Goal: Task Accomplishment & Management: Use online tool/utility

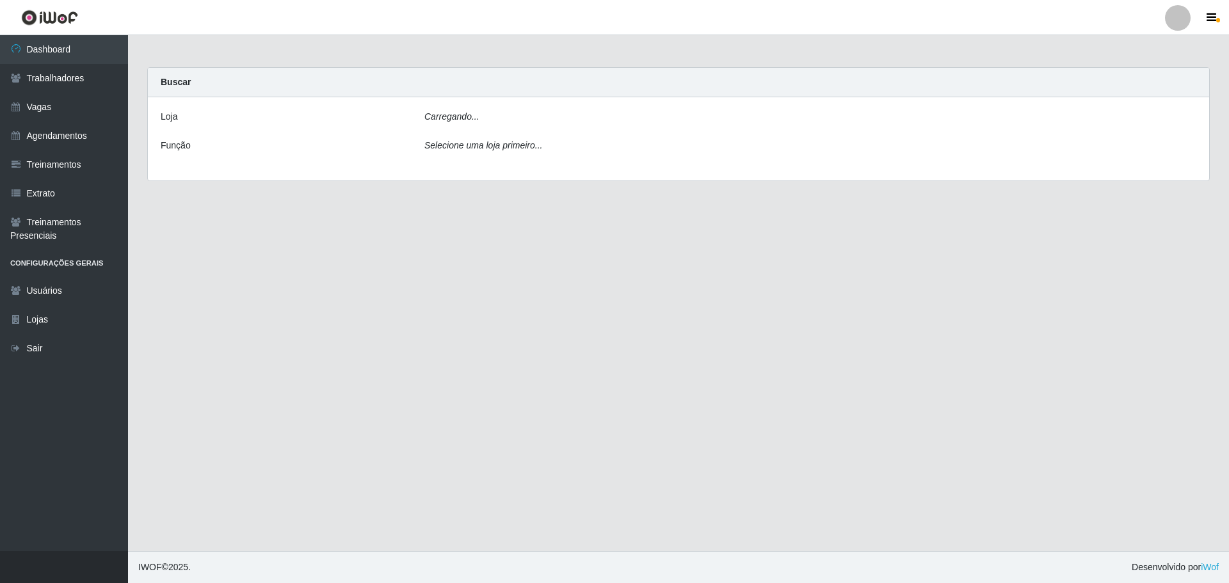
click at [483, 123] on div "Carregando..." at bounding box center [810, 119] width 791 height 19
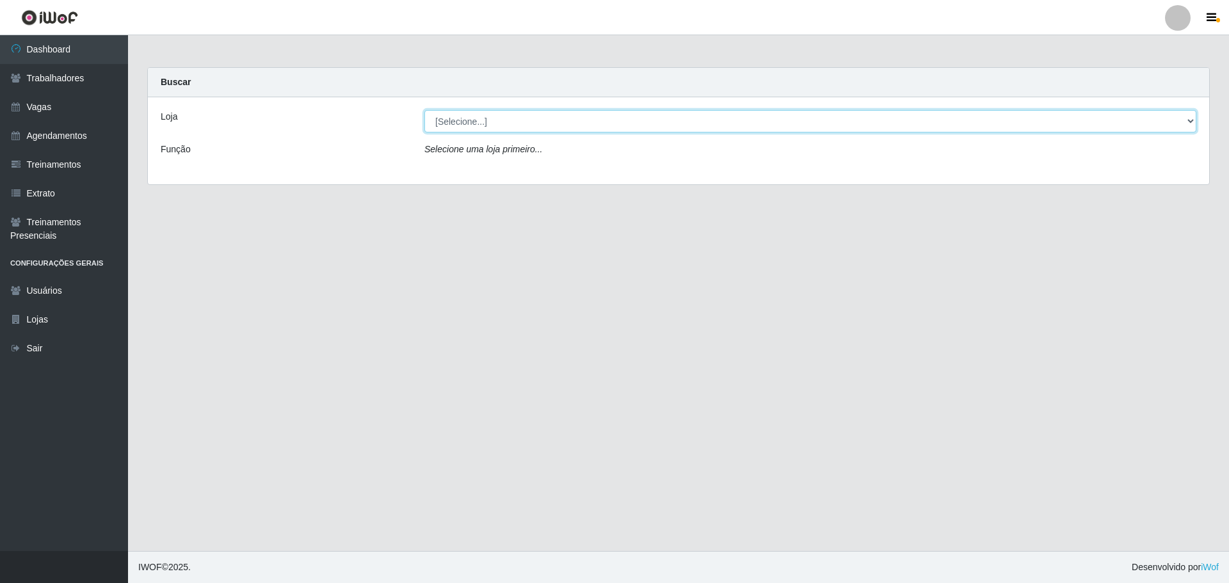
click at [506, 125] on select "[Selecione...] [PERSON_NAME] & [PERSON_NAME]" at bounding box center [810, 121] width 772 height 22
select select "433"
click at [424, 110] on select "[Selecione...] [PERSON_NAME] & [PERSON_NAME]" at bounding box center [810, 121] width 772 height 22
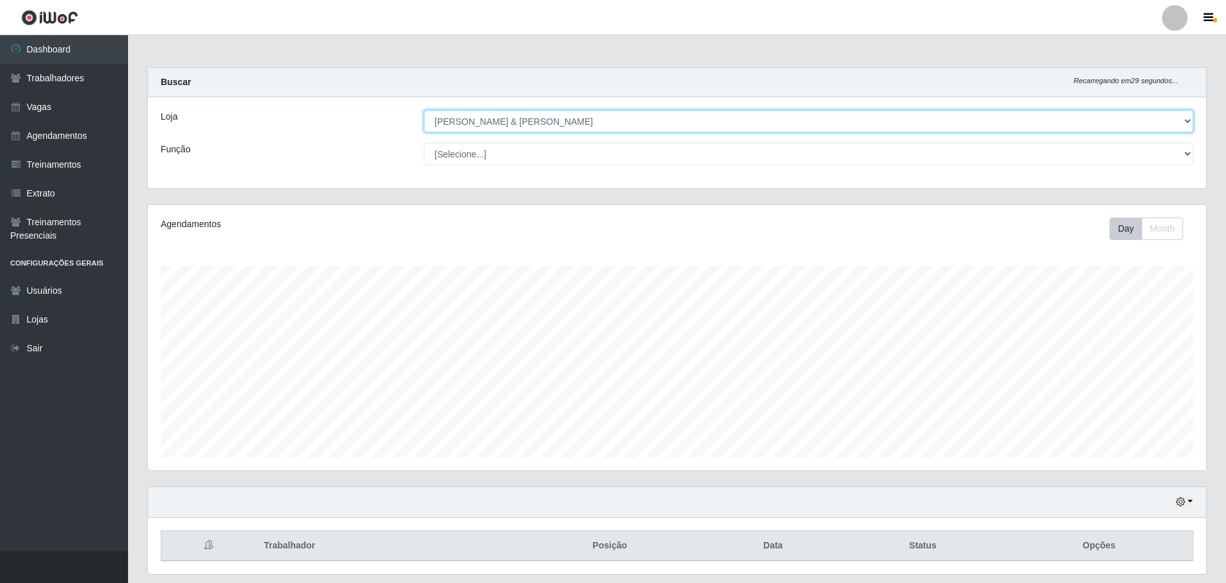
scroll to position [39, 0]
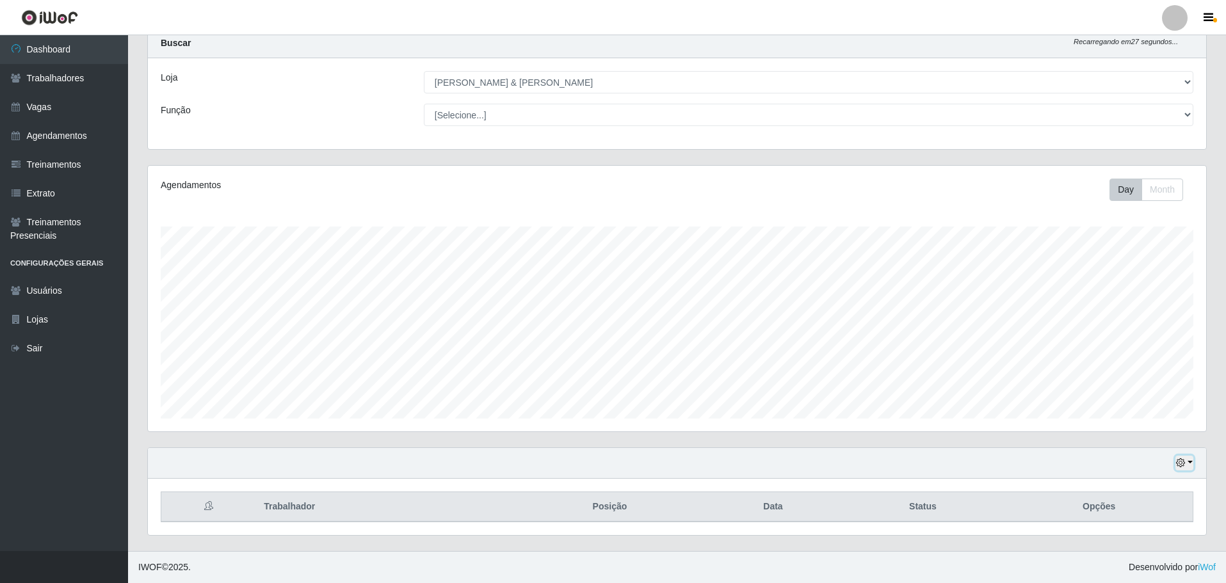
click at [1182, 457] on button "button" at bounding box center [1184, 463] width 18 height 15
click at [1138, 420] on button "1 Semana" at bounding box center [1142, 415] width 101 height 27
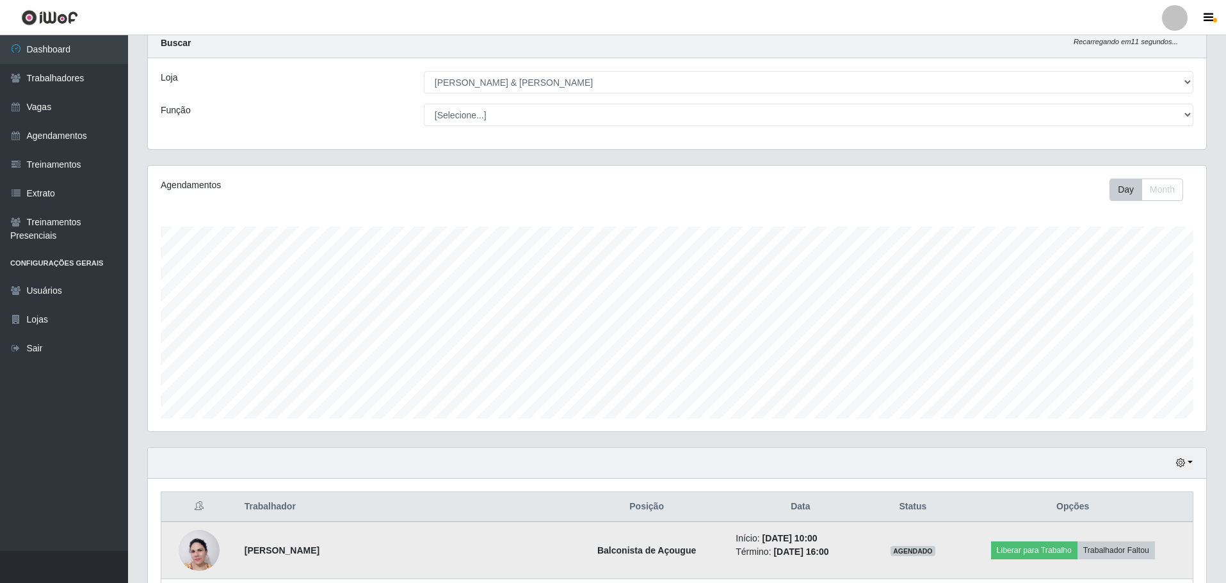
scroll to position [231, 0]
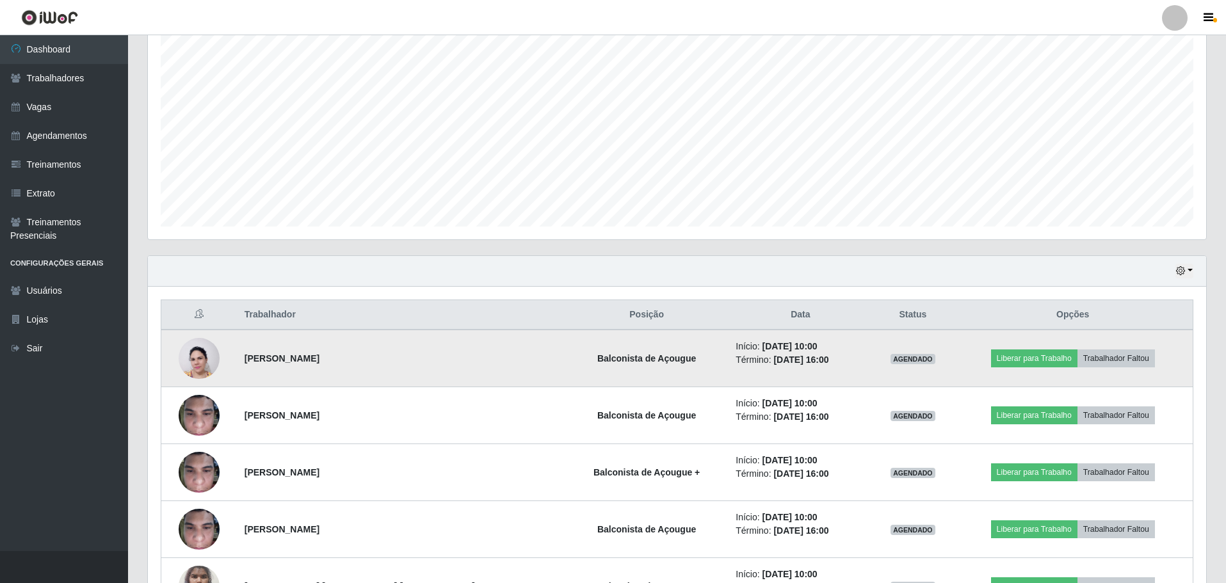
drag, startPoint x: 251, startPoint y: 357, endPoint x: 350, endPoint y: 359, distance: 98.6
click at [350, 359] on td "[PERSON_NAME]" at bounding box center [401, 359] width 328 height 58
copy strong "[PERSON_NAME]"
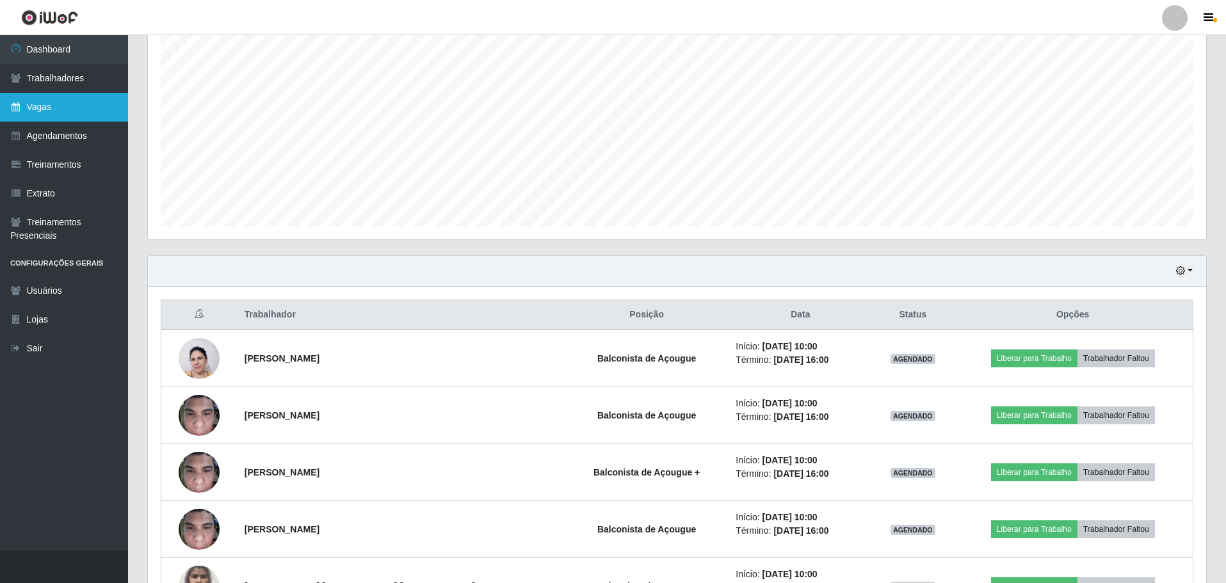
click at [72, 112] on link "Vagas" at bounding box center [64, 107] width 128 height 29
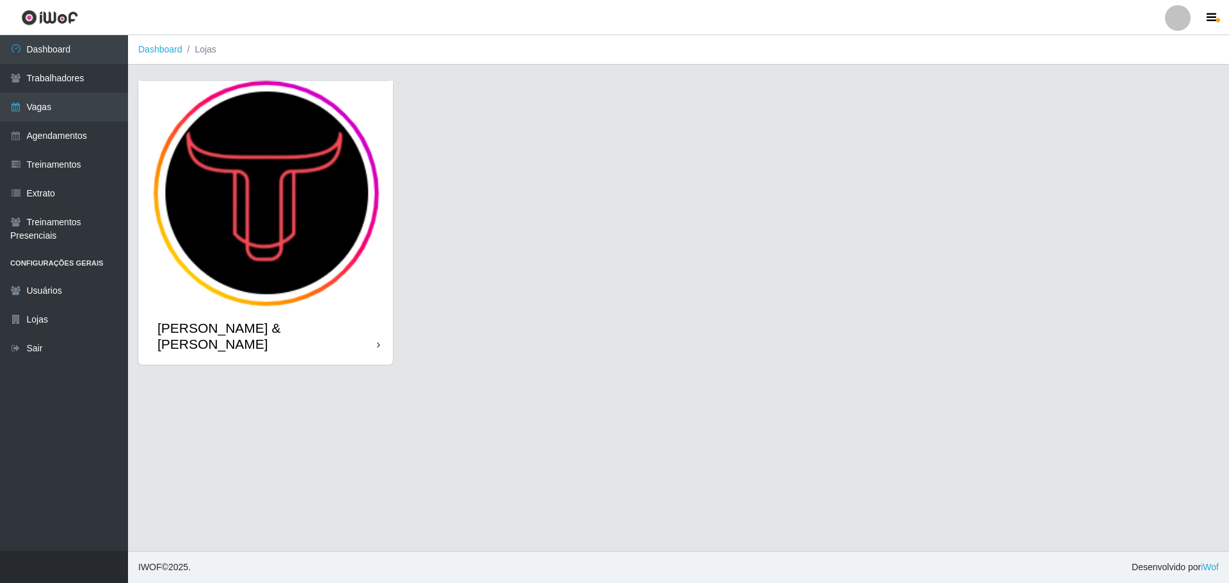
click at [318, 157] on img at bounding box center [265, 194] width 255 height 227
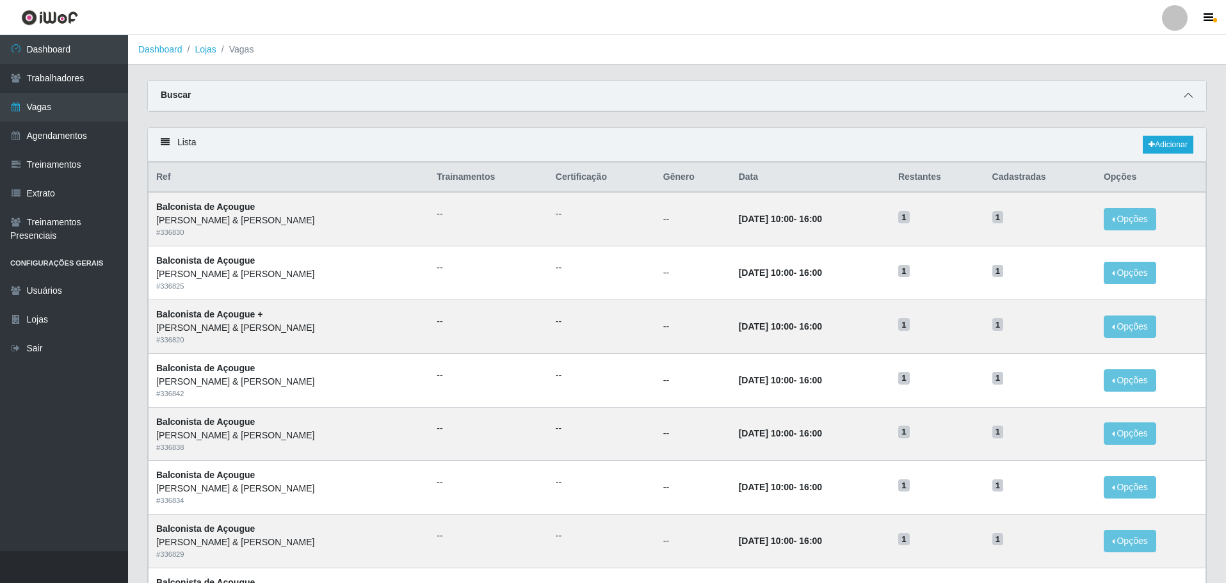
click at [1188, 93] on icon at bounding box center [1188, 95] width 9 height 9
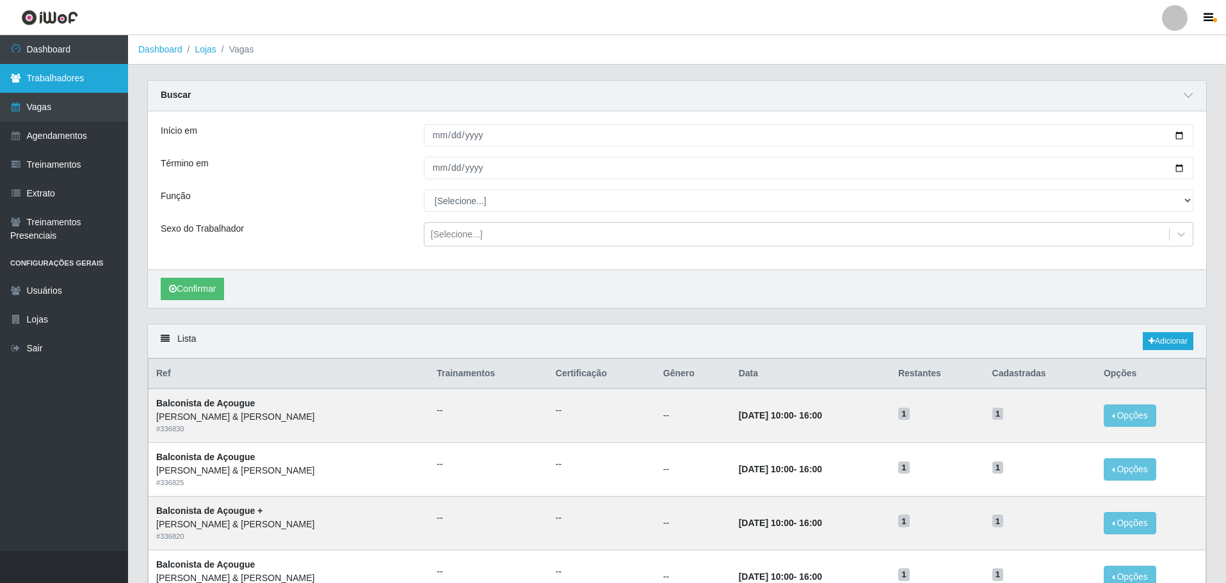
click at [45, 81] on link "Trabalhadores" at bounding box center [64, 78] width 128 height 29
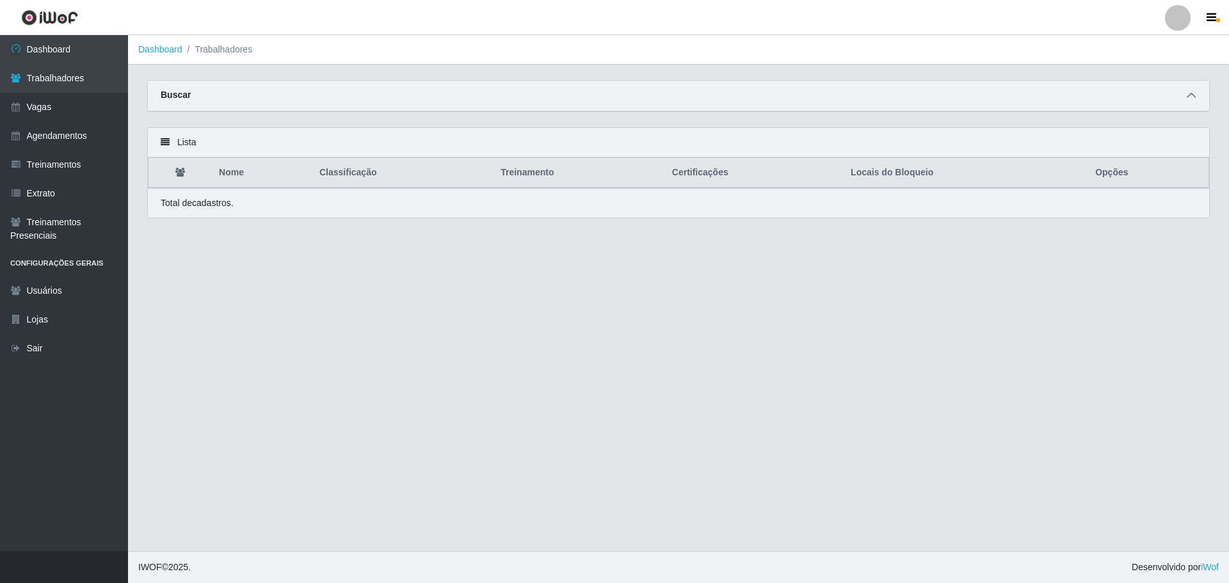
click at [1190, 98] on icon at bounding box center [1191, 95] width 9 height 9
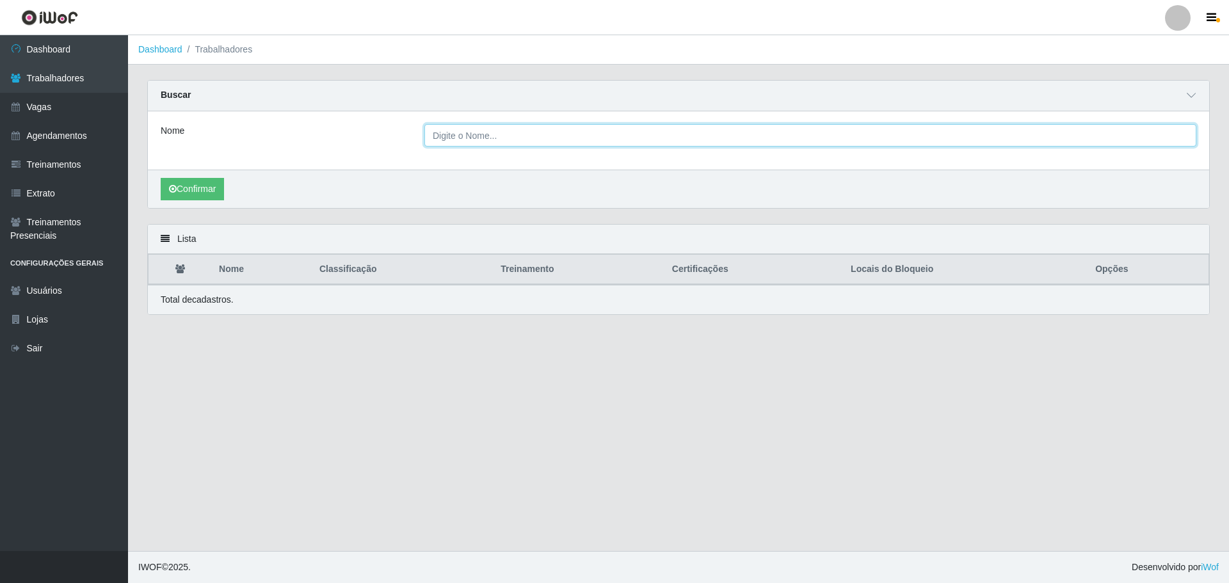
click at [770, 133] on input "Nome" at bounding box center [810, 135] width 772 height 22
paste input "[PERSON_NAME]"
type input "[PERSON_NAME]"
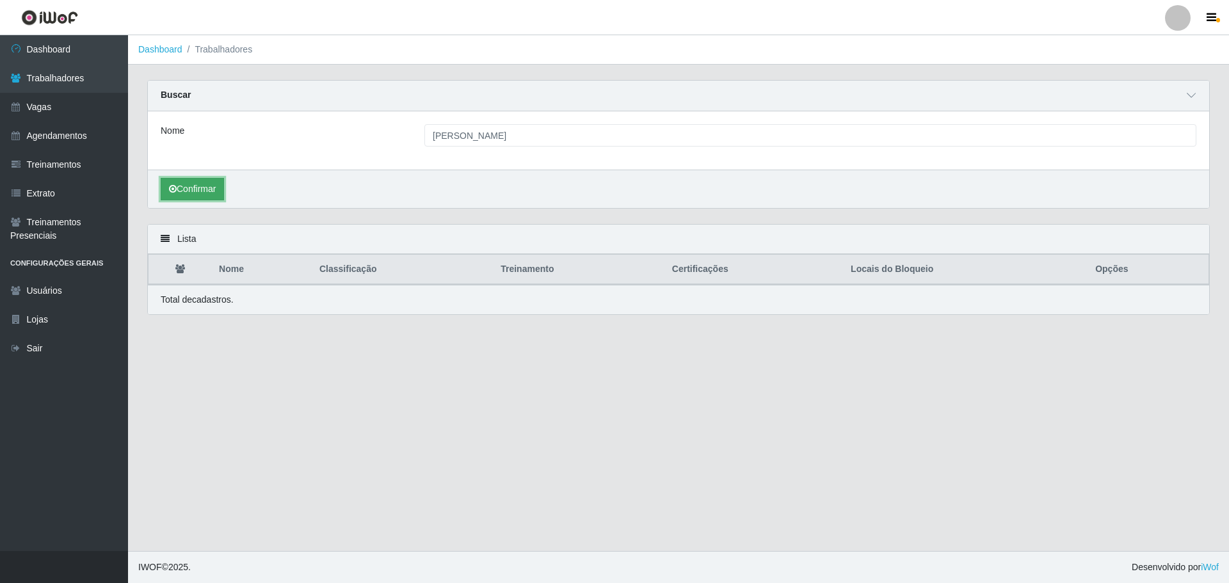
click at [198, 191] on button "Confirmar" at bounding box center [192, 189] width 63 height 22
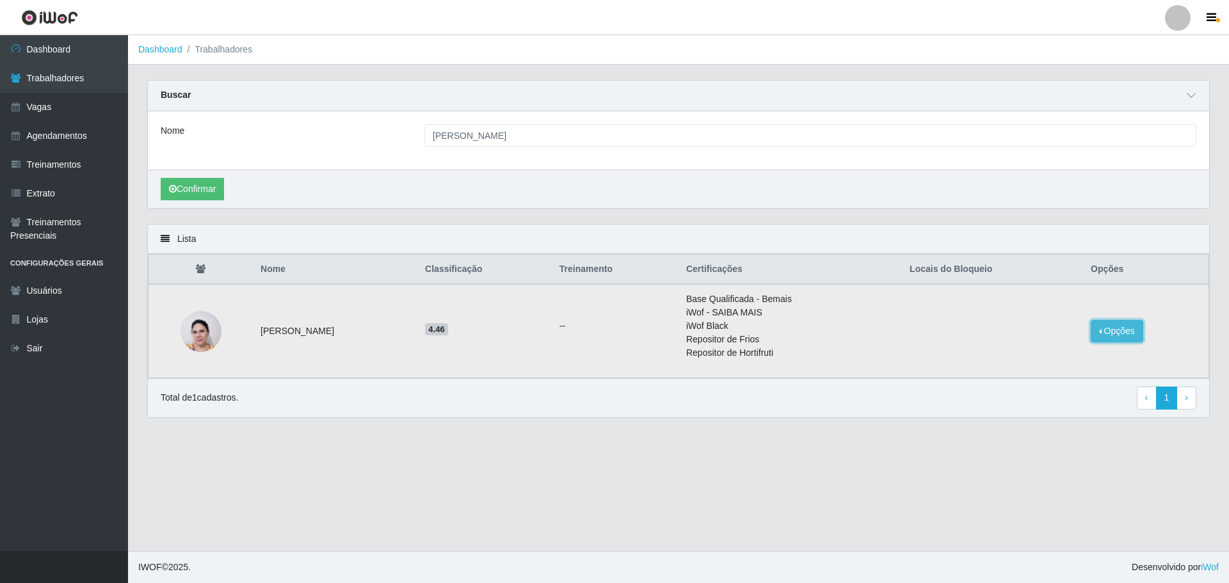
click at [1122, 334] on button "Opções" at bounding box center [1117, 331] width 53 height 22
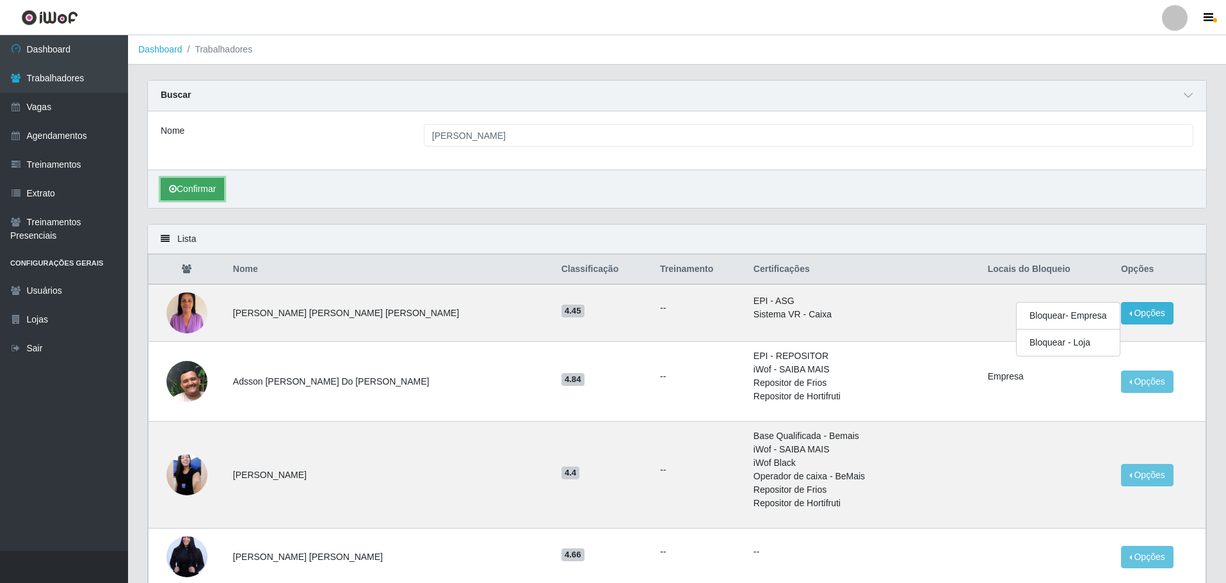
click at [204, 184] on button "Confirmar" at bounding box center [192, 189] width 63 height 22
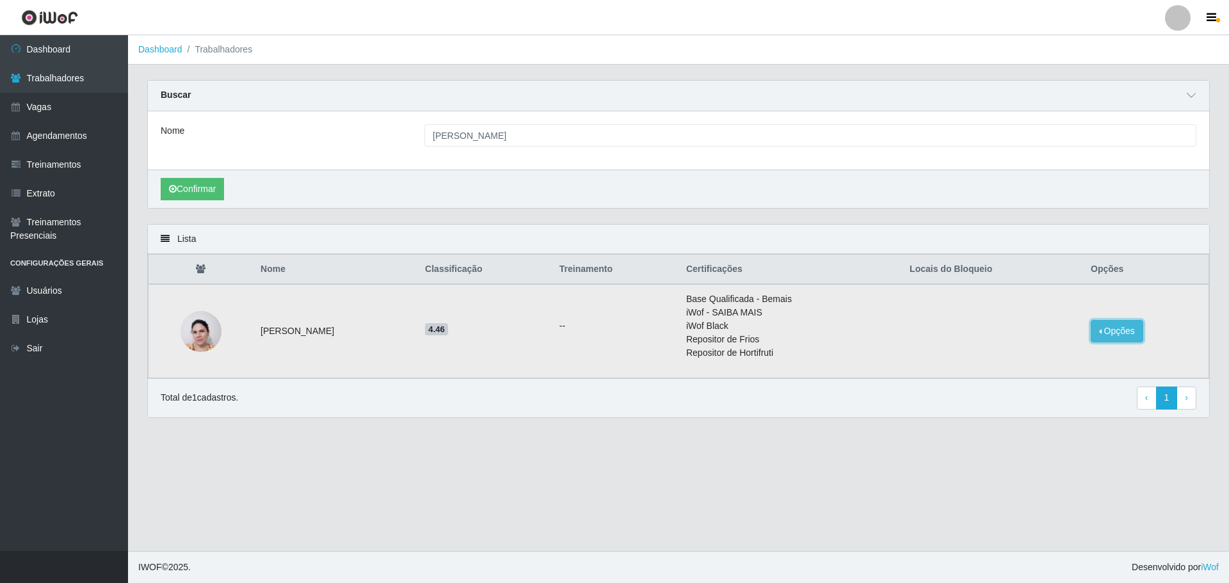
click at [1105, 328] on button "Opções" at bounding box center [1117, 331] width 53 height 22
click at [1011, 332] on button "Bloquear - Empresa" at bounding box center [1038, 334] width 103 height 27
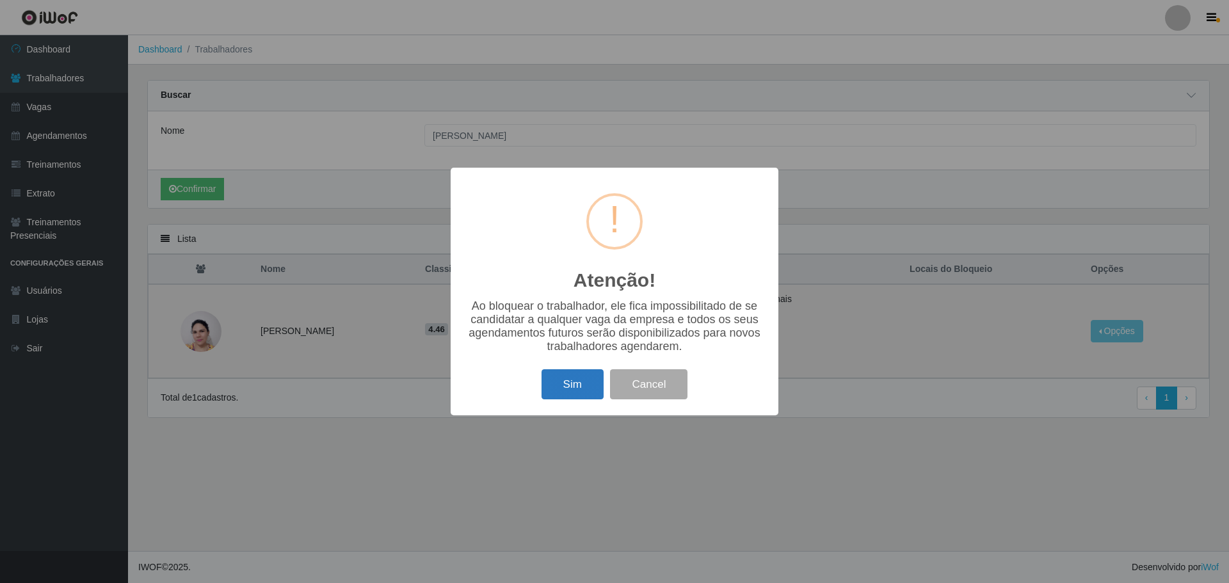
click at [578, 397] on button "Sim" at bounding box center [573, 384] width 62 height 30
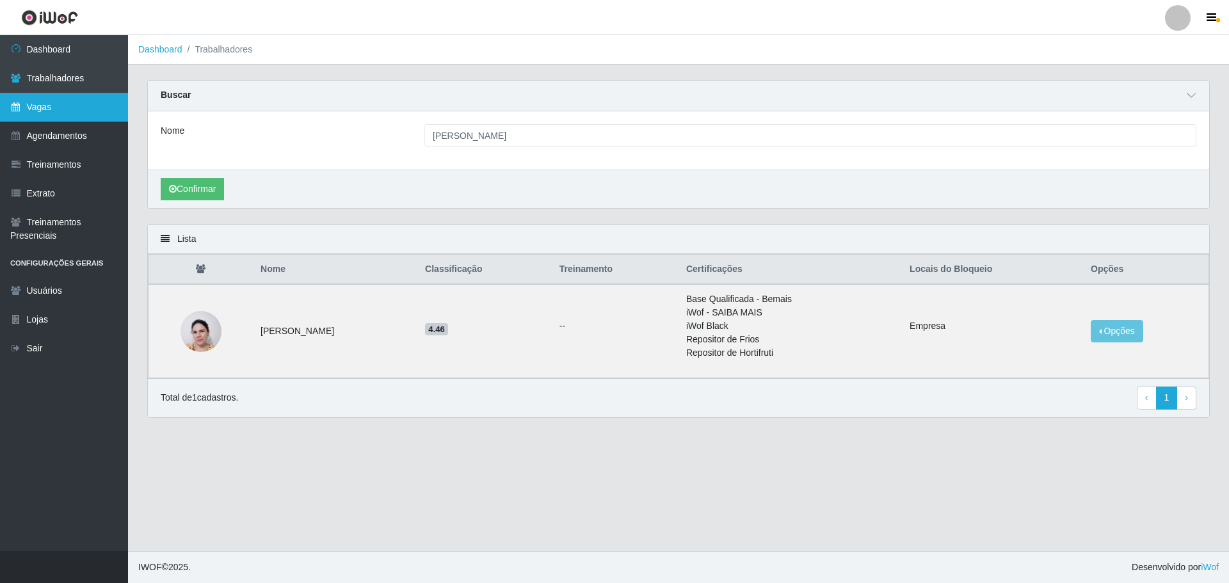
click at [58, 102] on link "Vagas" at bounding box center [64, 107] width 128 height 29
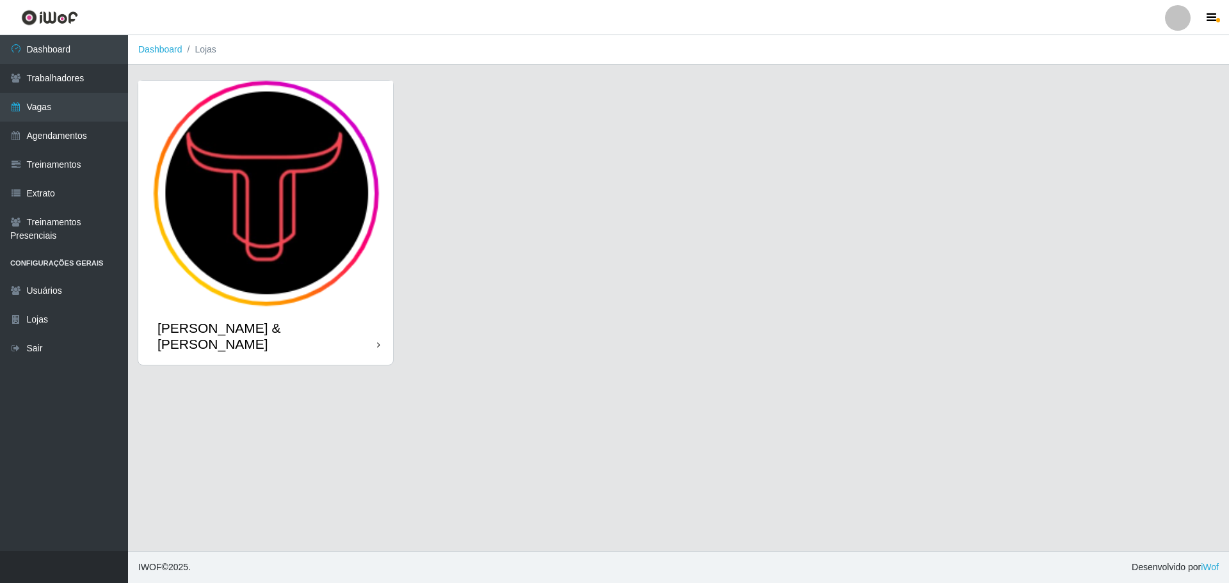
click at [302, 216] on img at bounding box center [265, 194] width 255 height 227
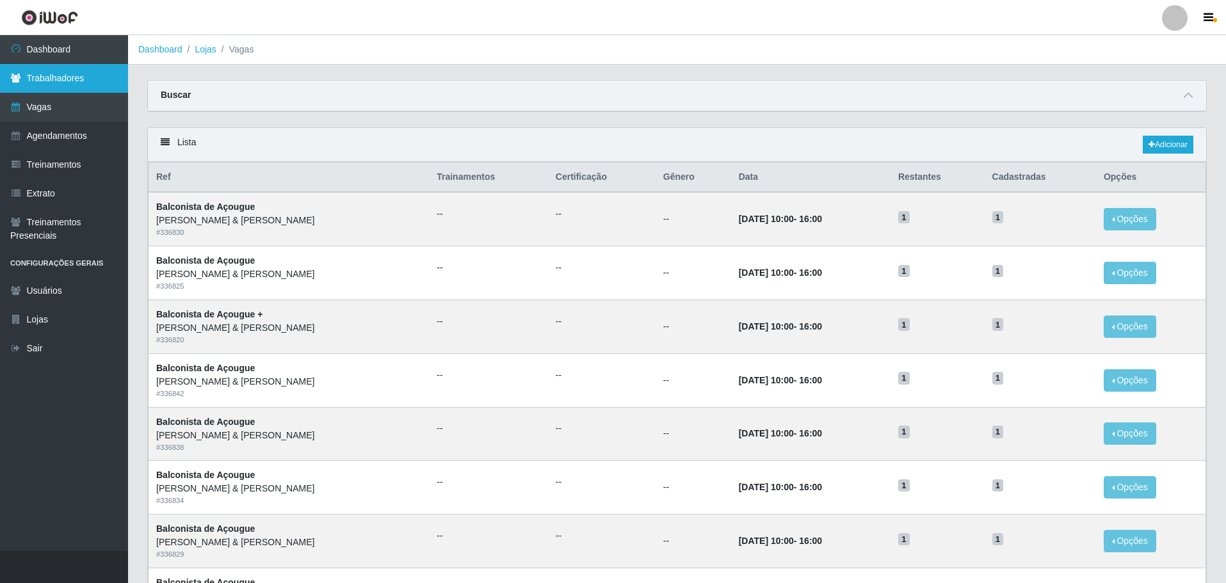
click at [73, 77] on link "Trabalhadores" at bounding box center [64, 78] width 128 height 29
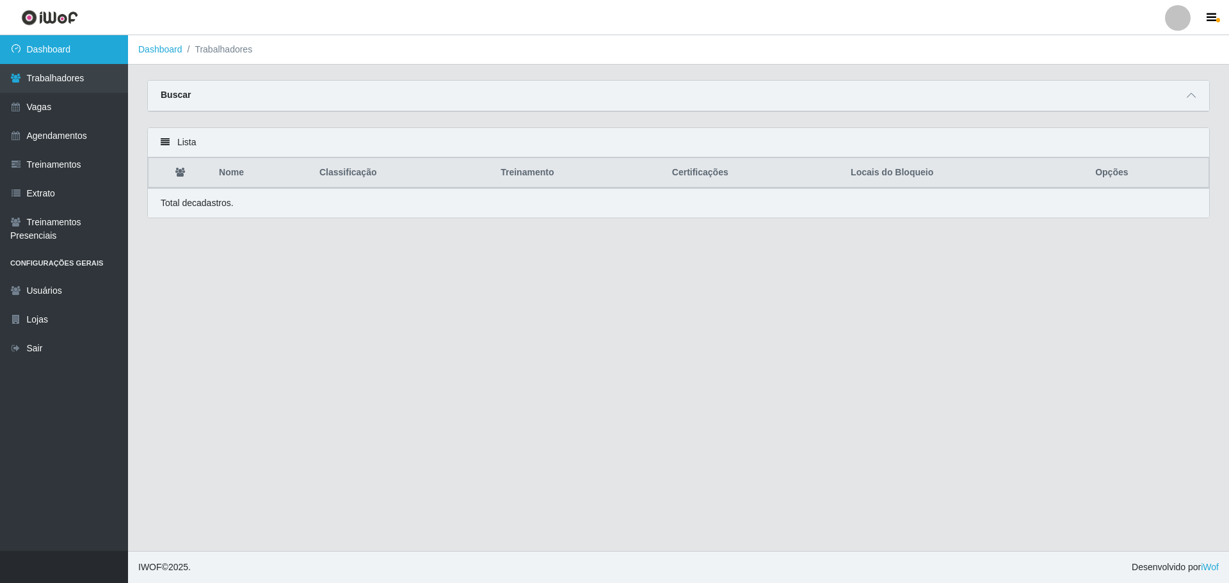
click at [69, 53] on link "Dashboard" at bounding box center [64, 49] width 128 height 29
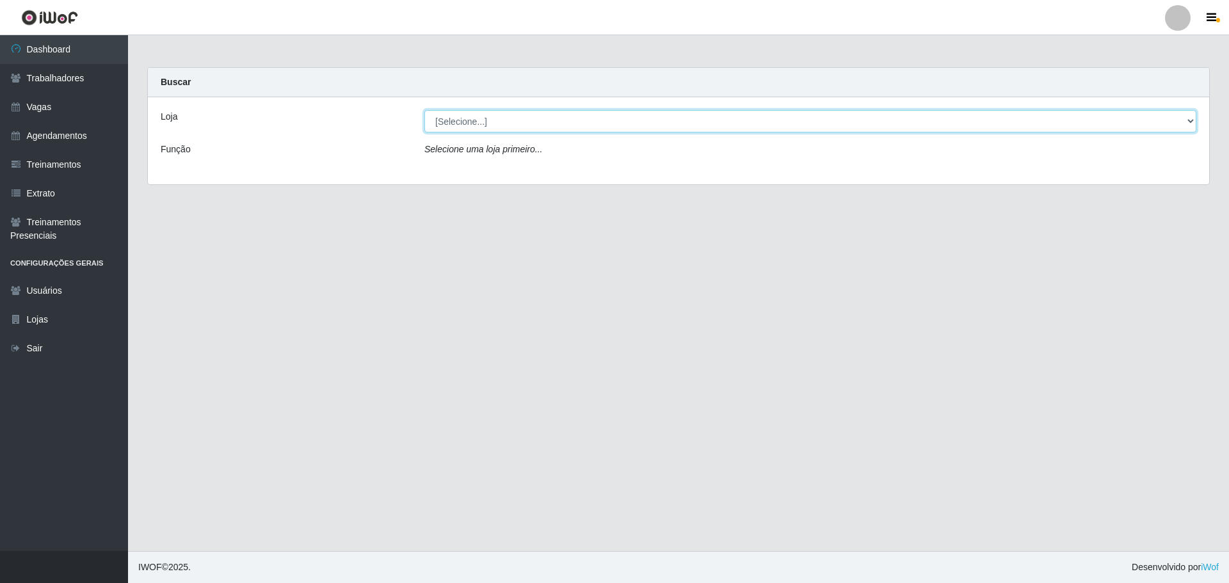
click at [534, 128] on select "[Selecione...] [PERSON_NAME] & [PERSON_NAME]" at bounding box center [810, 121] width 772 height 22
select select "433"
click at [424, 110] on select "[Selecione...] [PERSON_NAME] & [PERSON_NAME]" at bounding box center [810, 121] width 772 height 22
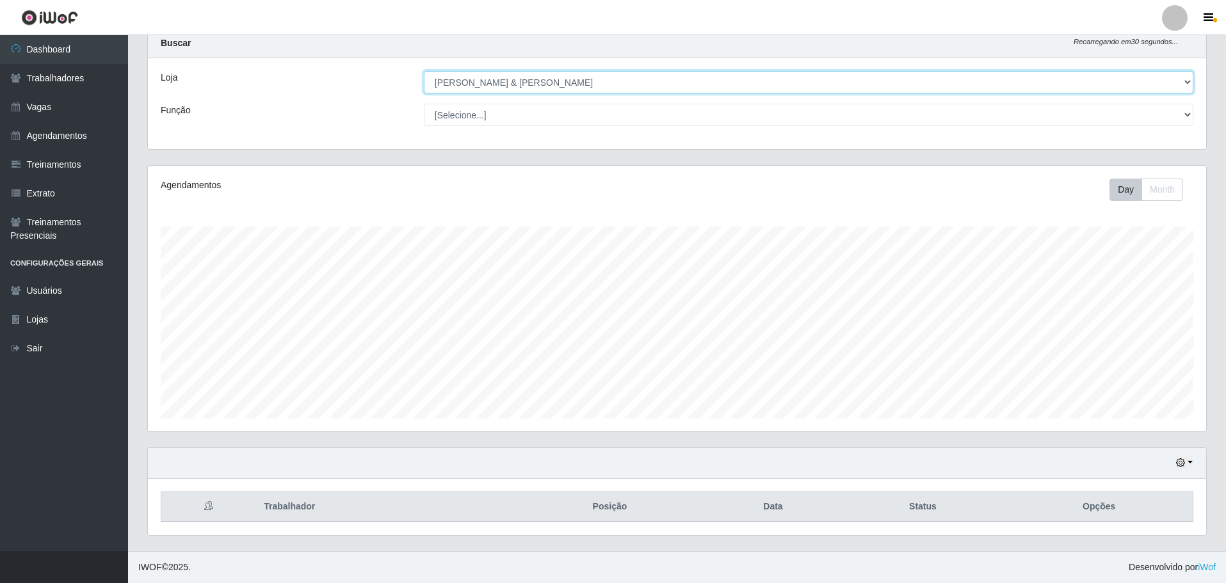
scroll to position [266, 1058]
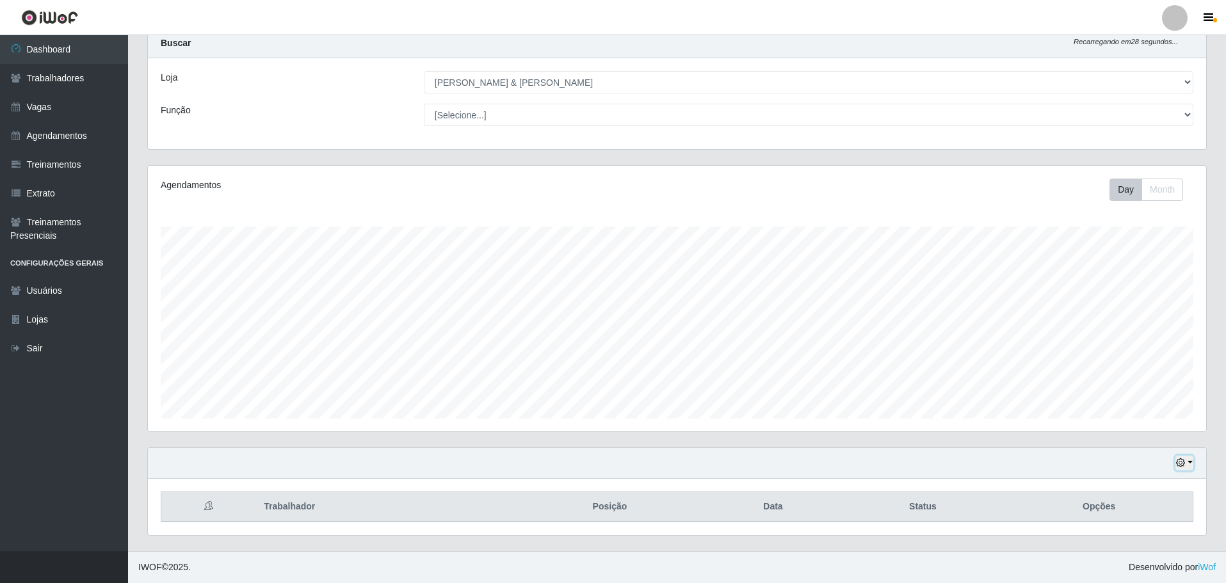
click at [1183, 460] on icon "button" at bounding box center [1180, 462] width 9 height 9
click at [1113, 412] on button "1 Semana" at bounding box center [1142, 415] width 101 height 27
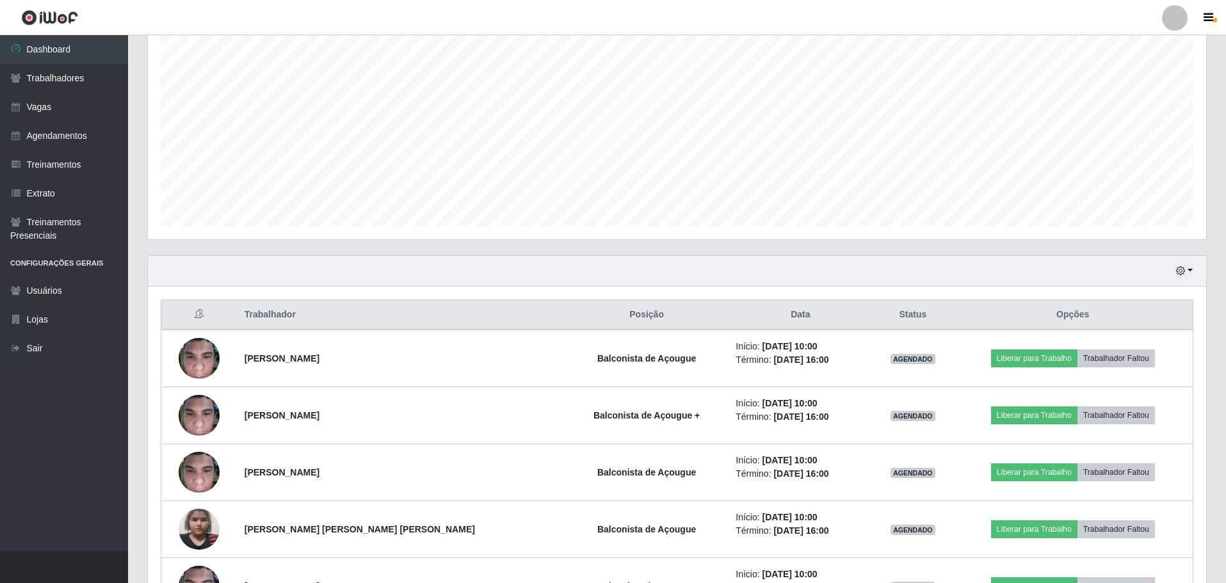
scroll to position [324, 0]
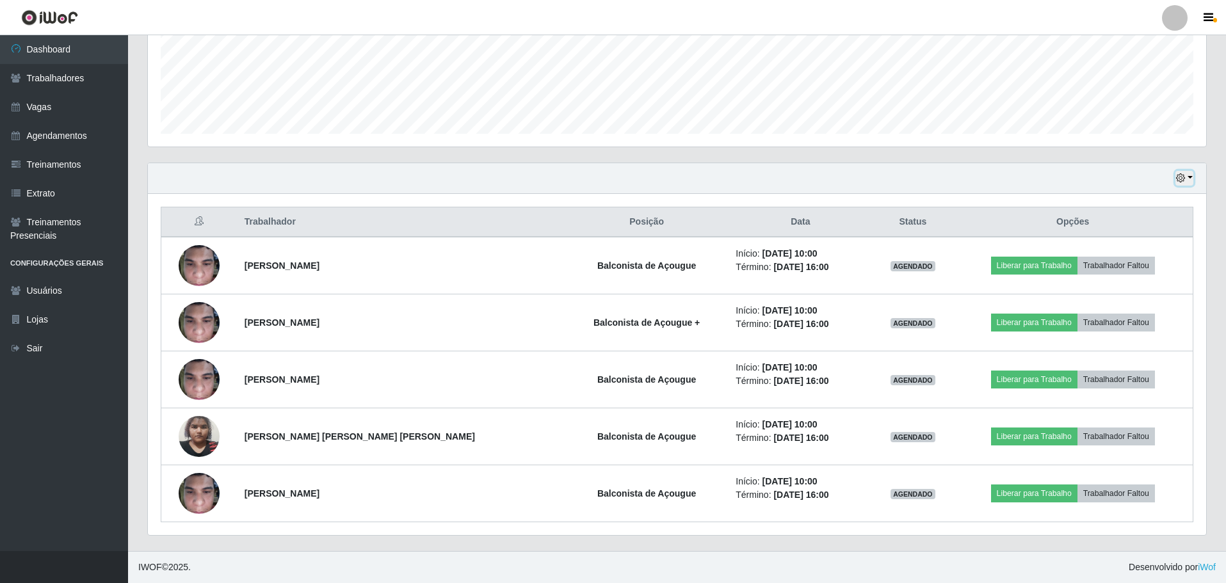
click at [1180, 173] on button "button" at bounding box center [1184, 178] width 18 height 15
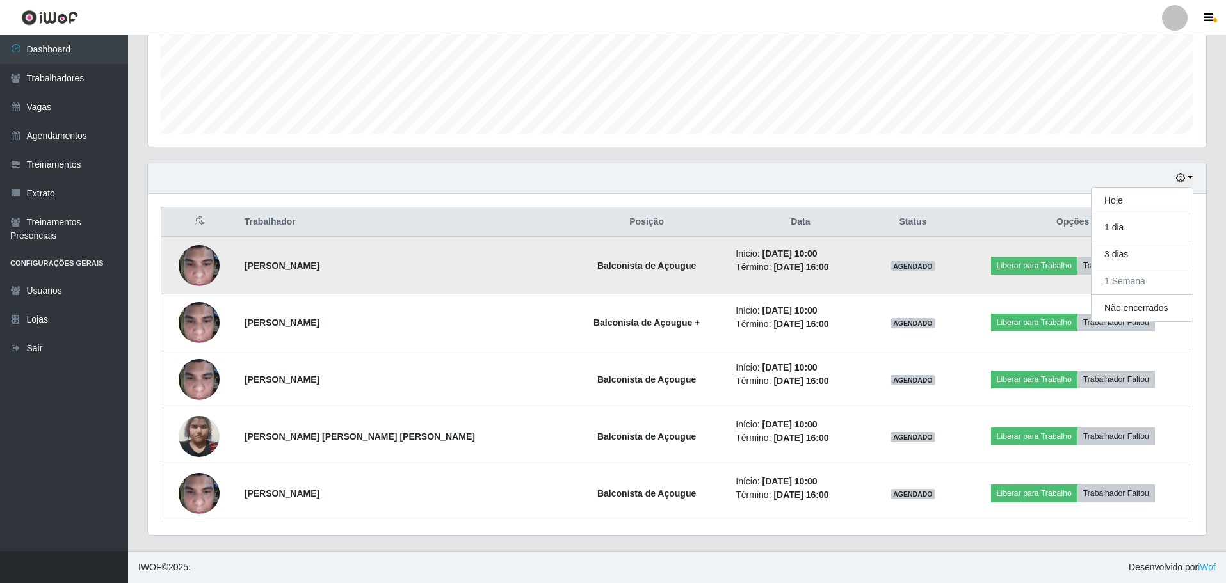
click at [761, 246] on td "Início: [DATE] 10:00 Término: [DATE] 16:00" at bounding box center [800, 266] width 145 height 58
